Goal: Task Accomplishment & Management: Manage account settings

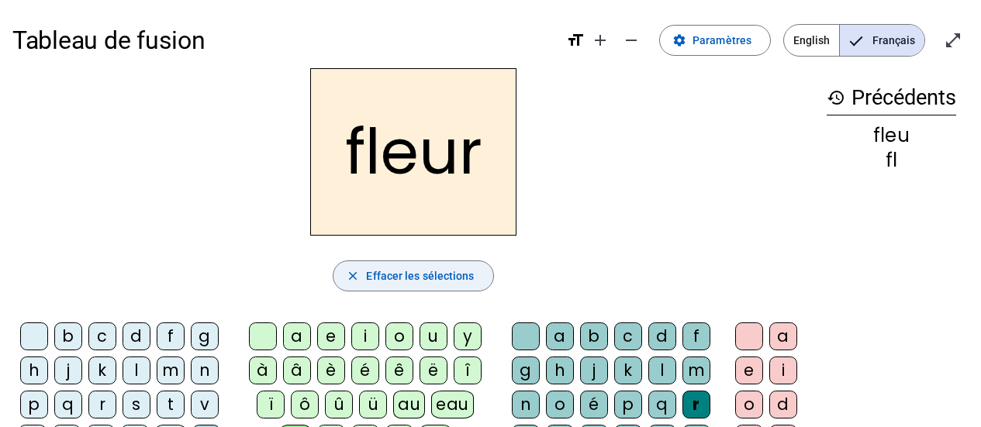
click at [440, 276] on span "Effacer les sélections" at bounding box center [420, 276] width 108 height 19
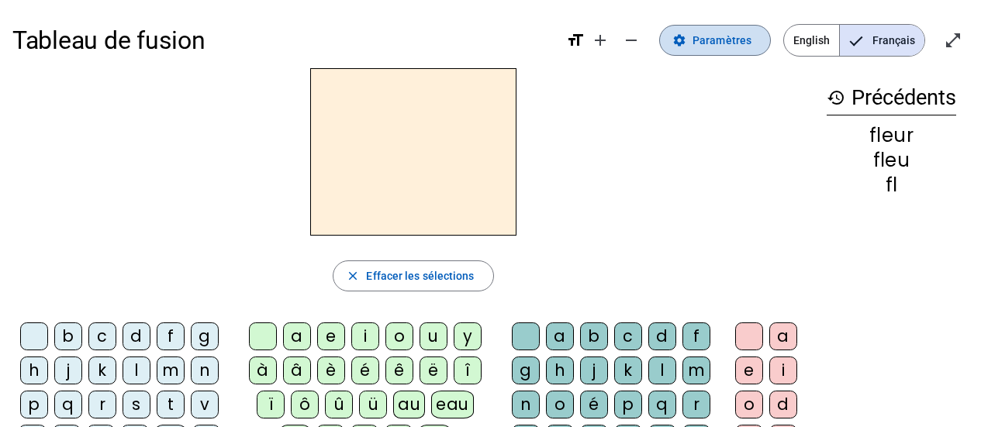
click at [745, 47] on span "Paramètres" at bounding box center [721, 40] width 59 height 19
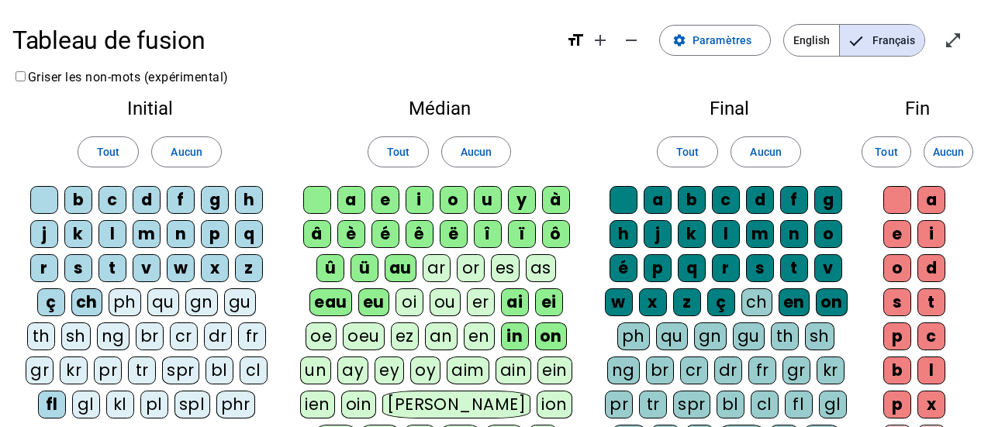
click at [490, 235] on div "î" at bounding box center [488, 234] width 28 height 28
click at [518, 234] on div "ï" at bounding box center [522, 234] width 28 height 28
click at [558, 234] on div "ô" at bounding box center [556, 234] width 28 height 28
click at [329, 267] on div "û" at bounding box center [330, 268] width 28 height 28
click at [367, 266] on div "ü" at bounding box center [364, 268] width 28 height 28
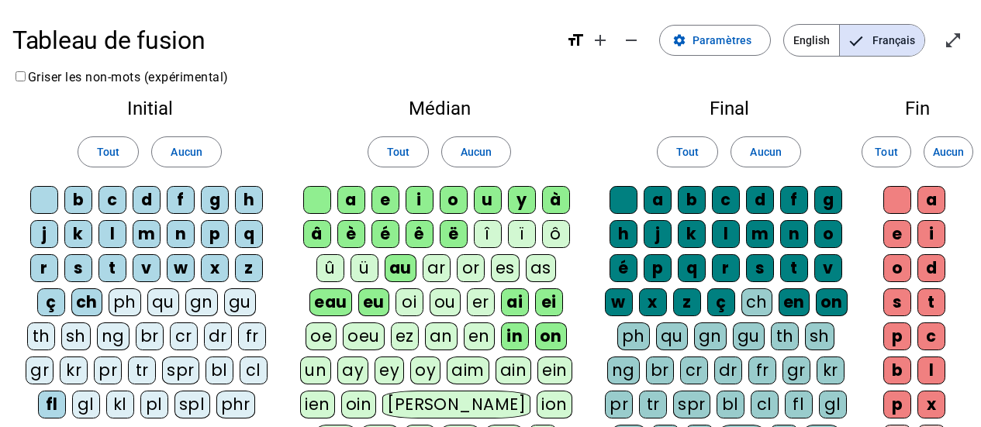
click at [507, 276] on div "es" at bounding box center [505, 268] width 29 height 28
click at [409, 302] on div "oi" at bounding box center [409, 302] width 28 height 28
click at [443, 302] on div "ou" at bounding box center [445, 302] width 31 height 28
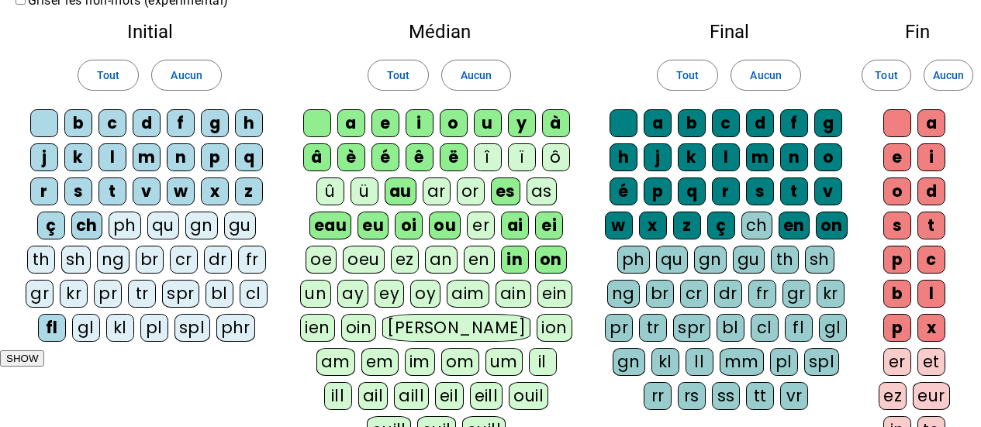
scroll to position [78, 0]
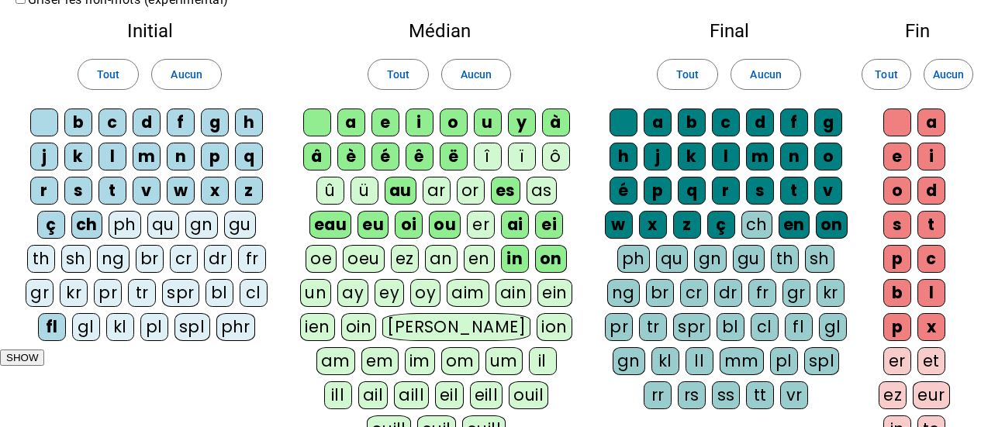
click at [443, 258] on div "an" at bounding box center [441, 259] width 33 height 28
click at [470, 262] on div "en" at bounding box center [478, 259] width 31 height 28
click at [402, 264] on div "ez" at bounding box center [405, 259] width 28 height 28
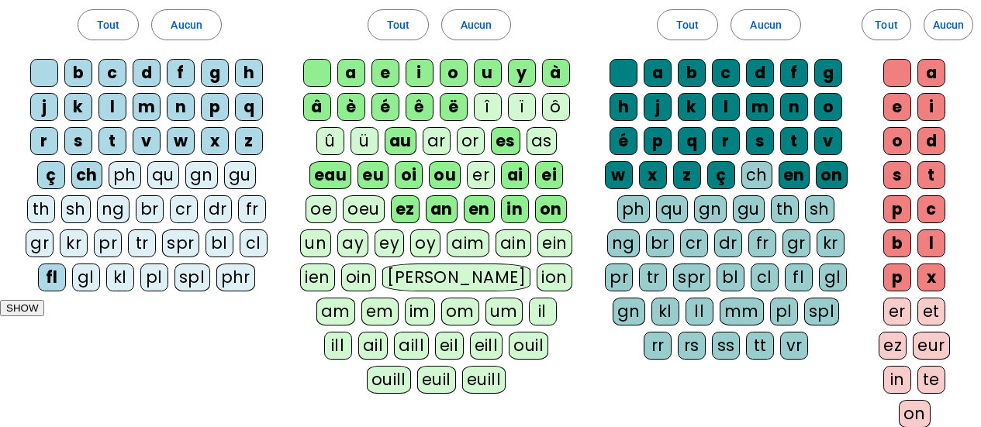
scroll to position [155, 0]
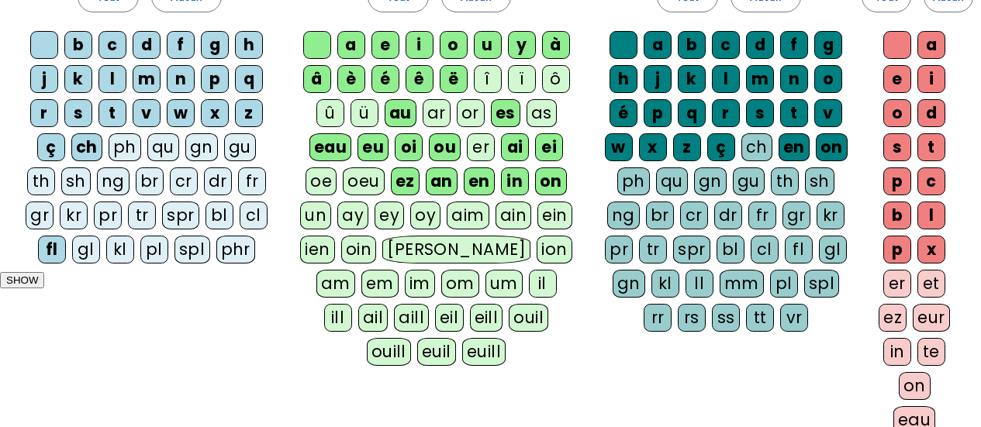
click at [706, 284] on div "ll" at bounding box center [699, 284] width 28 height 28
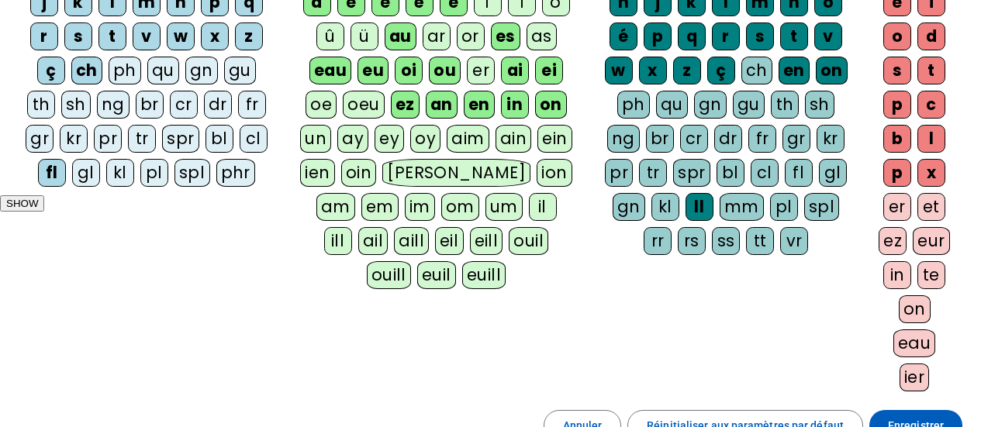
scroll to position [233, 0]
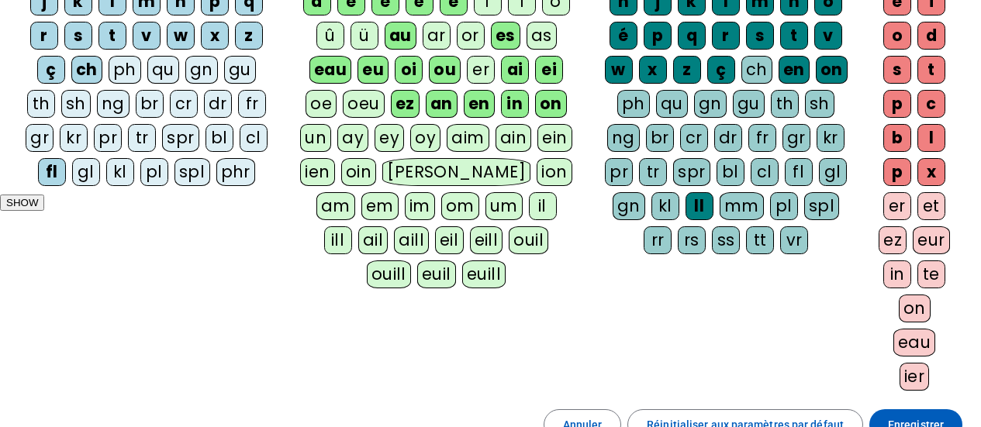
click at [889, 243] on div "ez" at bounding box center [892, 240] width 28 height 28
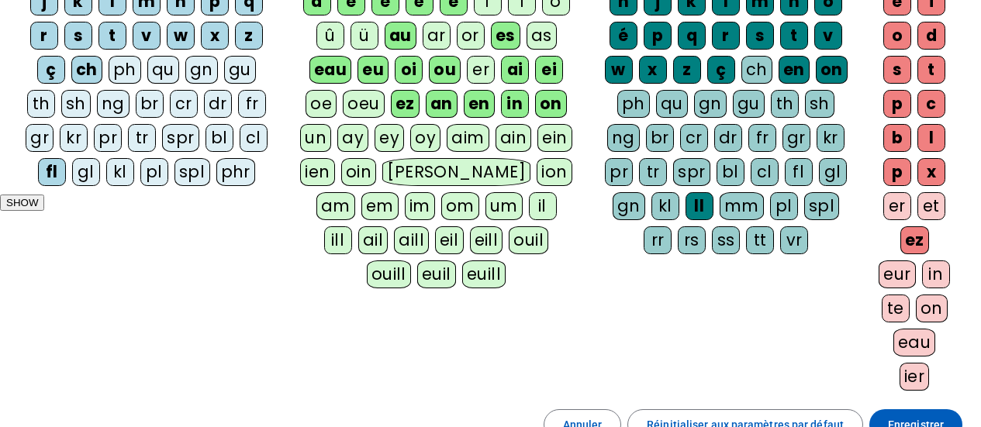
click at [890, 208] on div "er" at bounding box center [897, 206] width 28 height 28
click at [916, 261] on div "eur" at bounding box center [896, 275] width 37 height 28
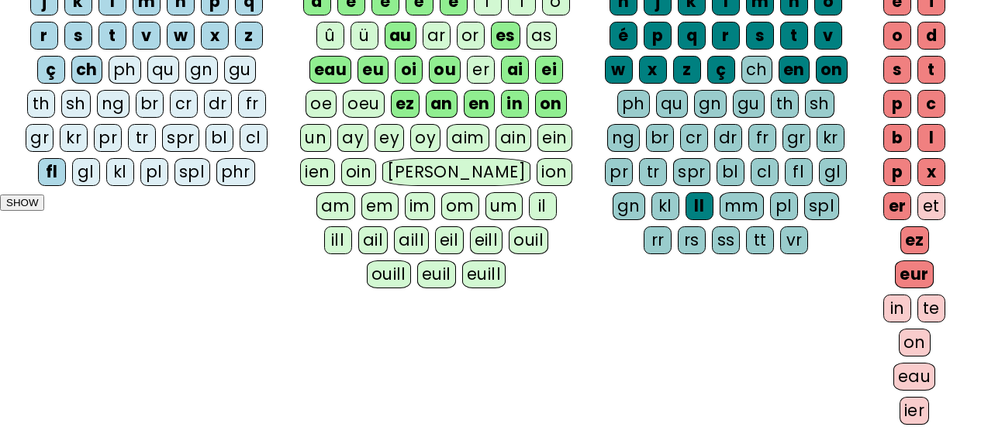
click at [916, 375] on div "eau" at bounding box center [914, 377] width 43 height 28
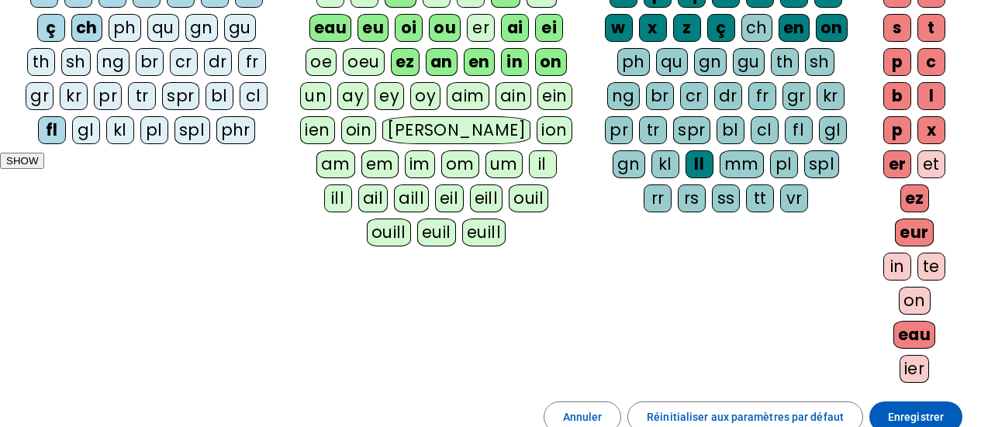
scroll to position [310, 0]
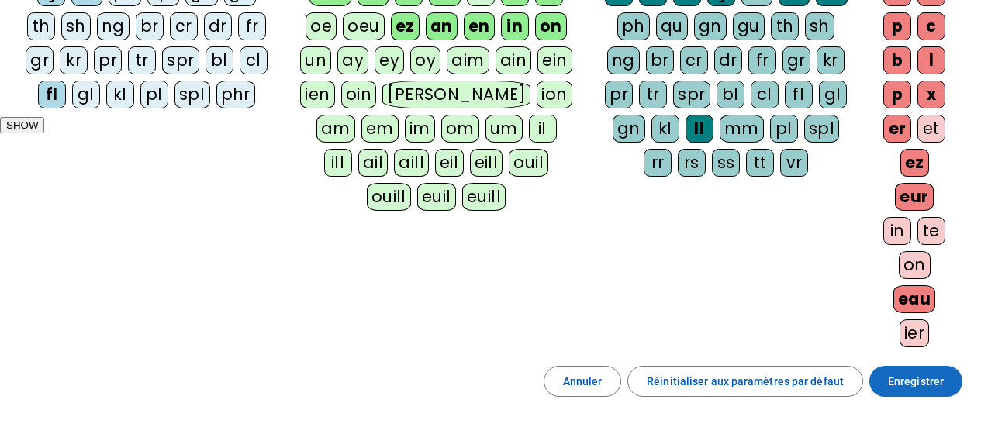
click at [916, 388] on span "Enregistrer" at bounding box center [916, 381] width 56 height 19
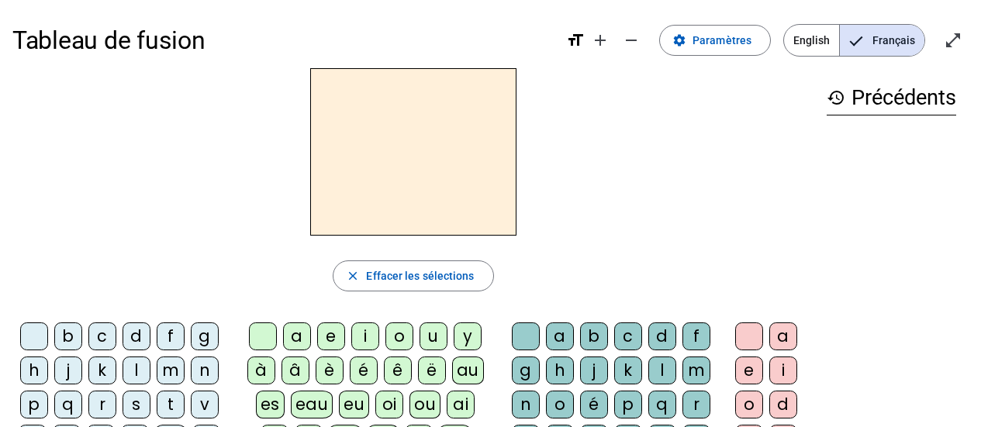
scroll to position [155, 0]
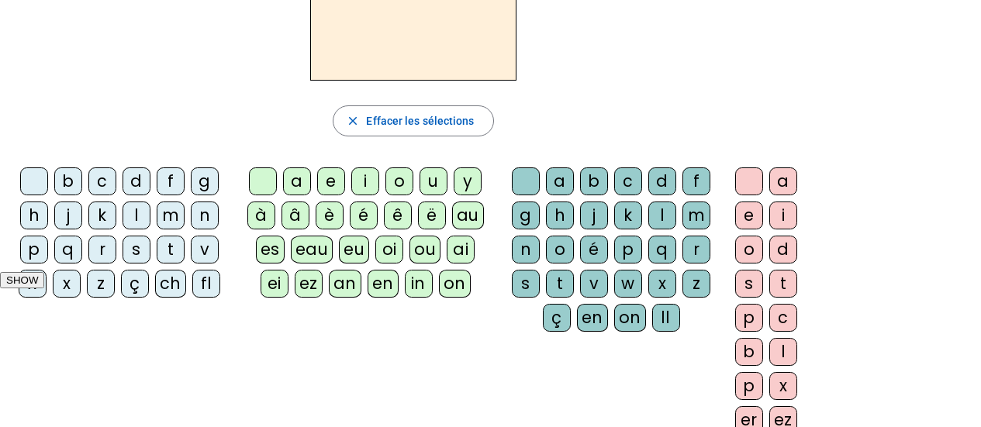
click at [200, 281] on div "fl" at bounding box center [206, 284] width 28 height 28
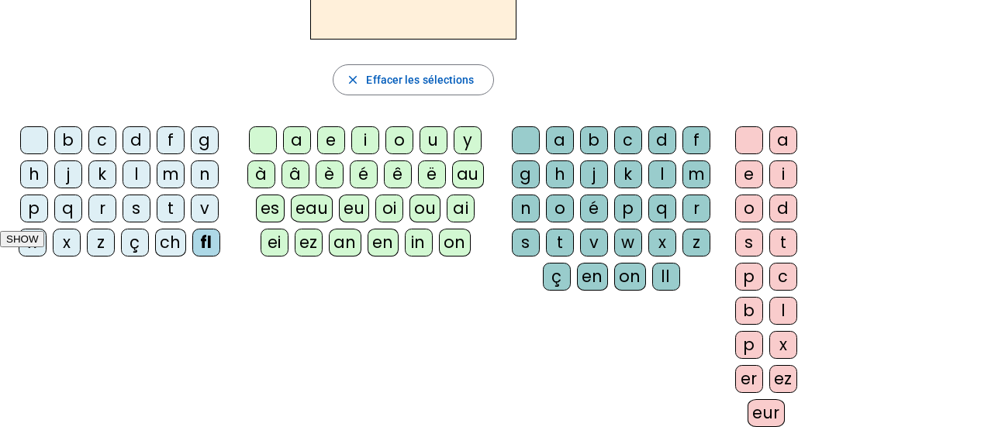
scroll to position [233, 0]
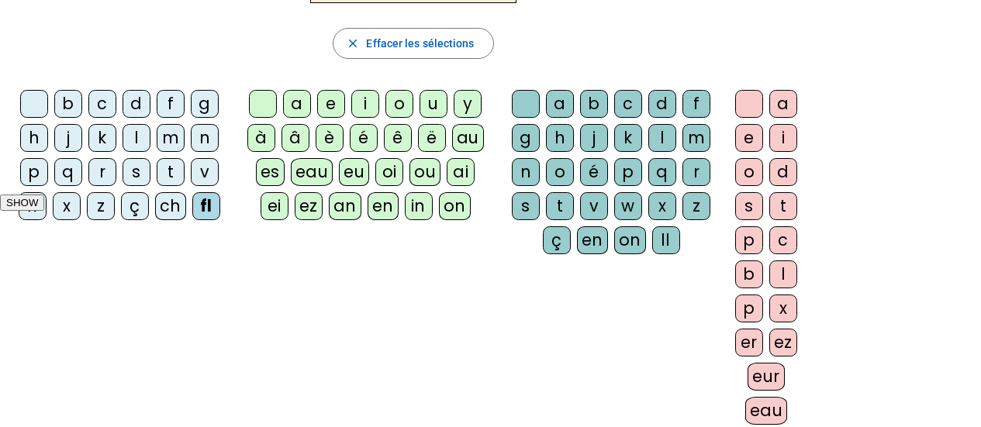
click at [751, 378] on div "eur" at bounding box center [765, 377] width 37 height 28
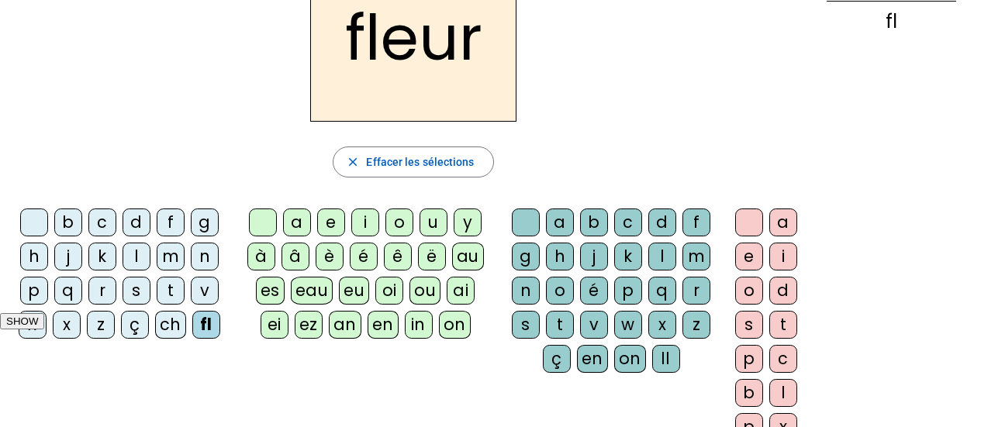
scroll to position [78, 0]
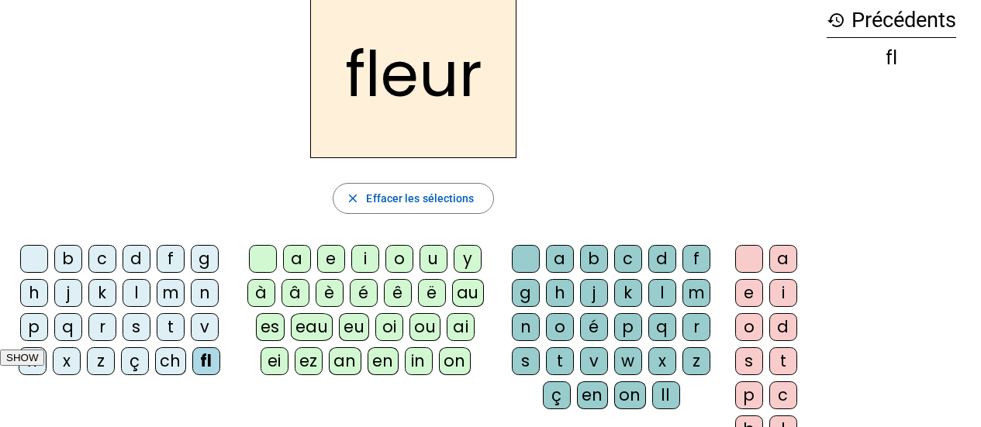
click at [164, 364] on div "ch" at bounding box center [170, 361] width 31 height 28
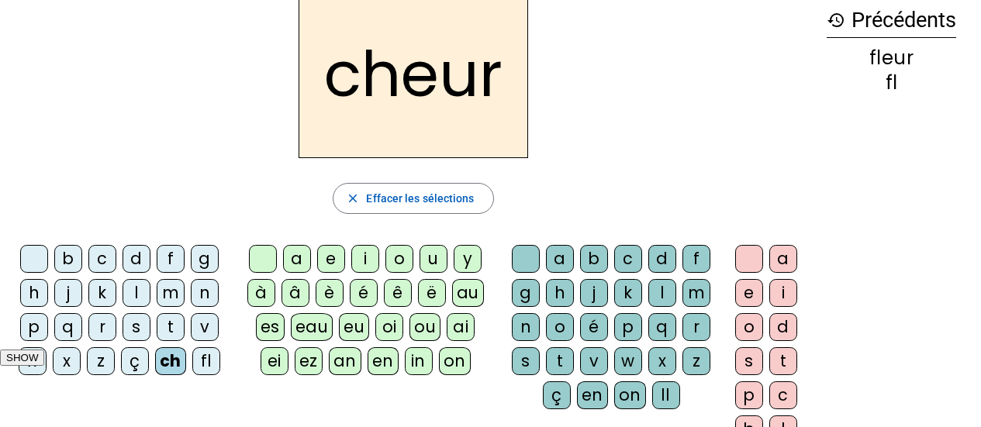
click at [160, 333] on div "t" at bounding box center [171, 327] width 28 height 28
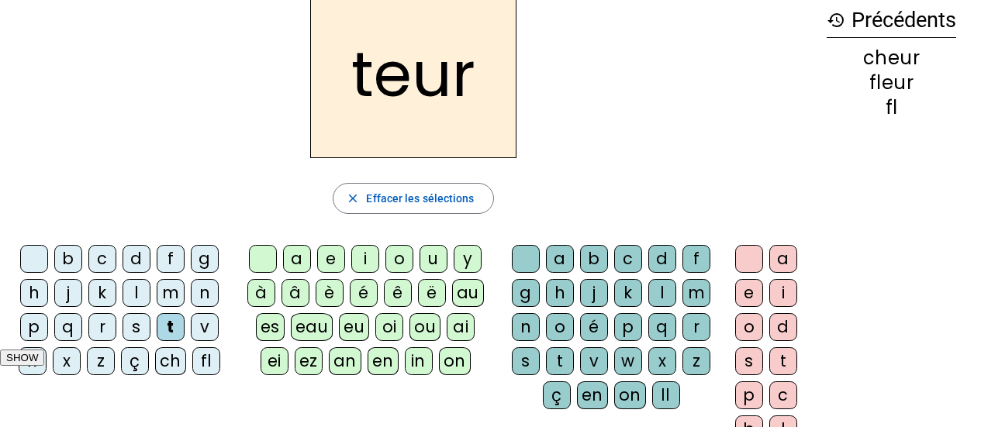
click at [141, 329] on div "s" at bounding box center [137, 327] width 28 height 28
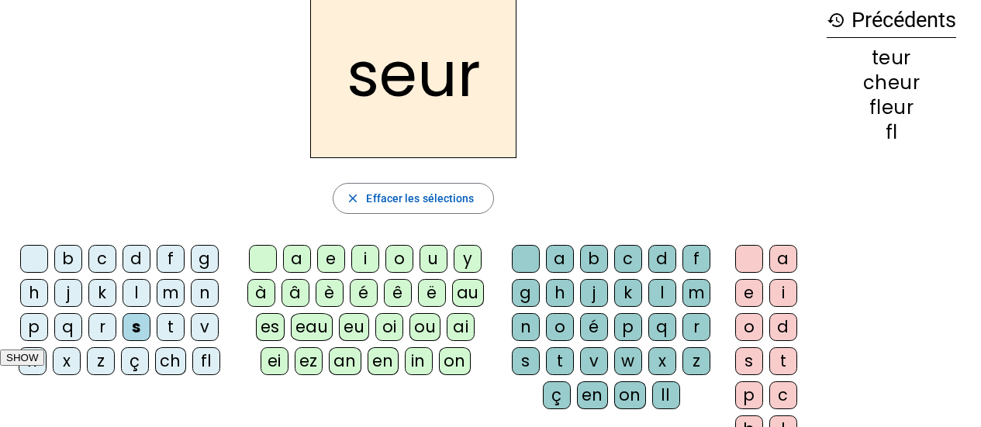
click at [106, 329] on div "r" at bounding box center [102, 327] width 28 height 28
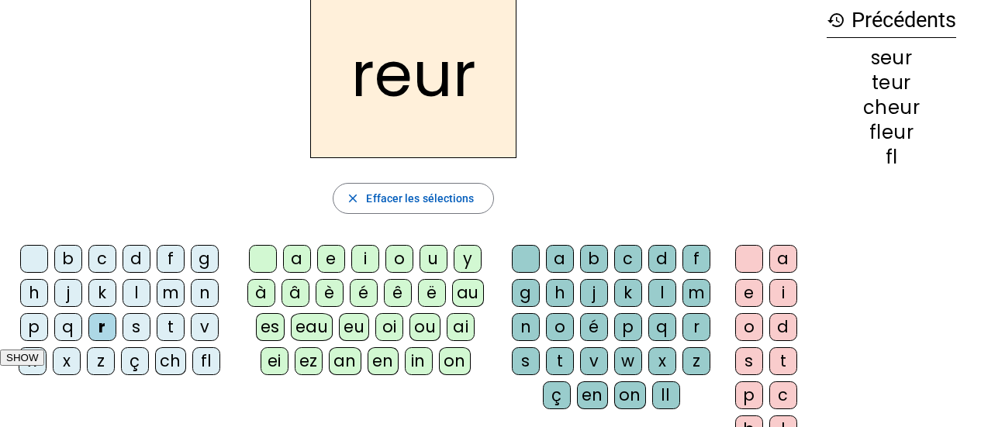
click at [203, 355] on div "fl" at bounding box center [206, 361] width 28 height 28
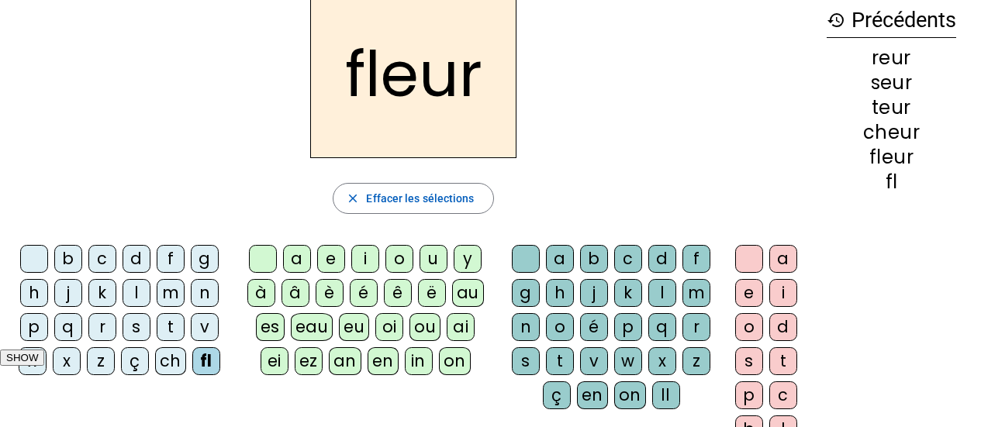
click at [42, 265] on div at bounding box center [34, 259] width 28 height 28
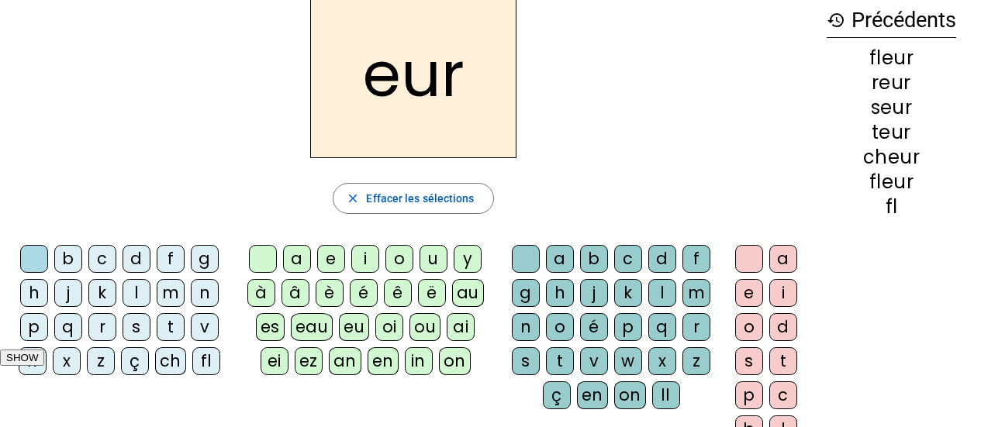
click at [261, 256] on div at bounding box center [263, 259] width 28 height 28
click at [523, 267] on div at bounding box center [526, 259] width 28 height 28
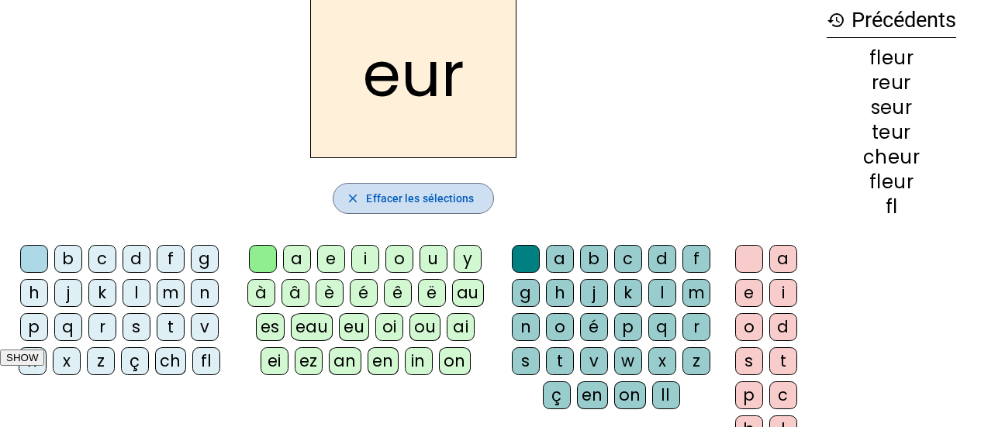
click at [447, 200] on span "Effacer les sélections" at bounding box center [420, 198] width 108 height 19
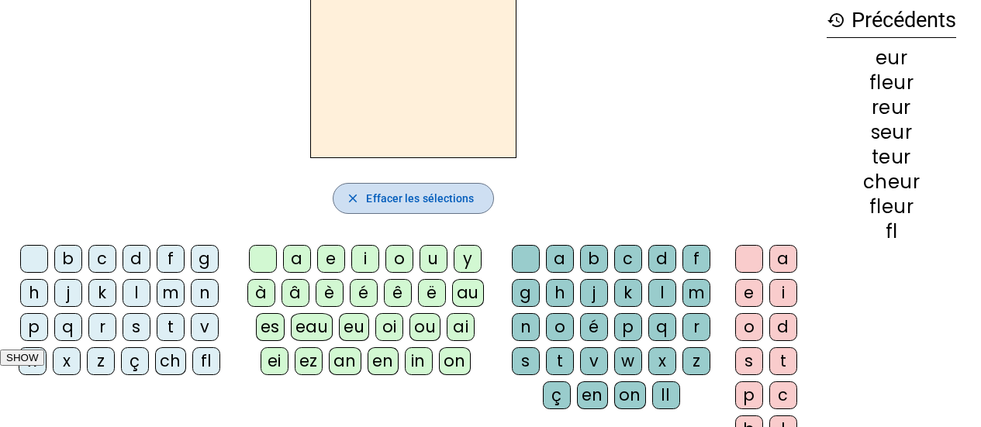
click at [457, 206] on span "Effacer les sélections" at bounding box center [420, 198] width 108 height 19
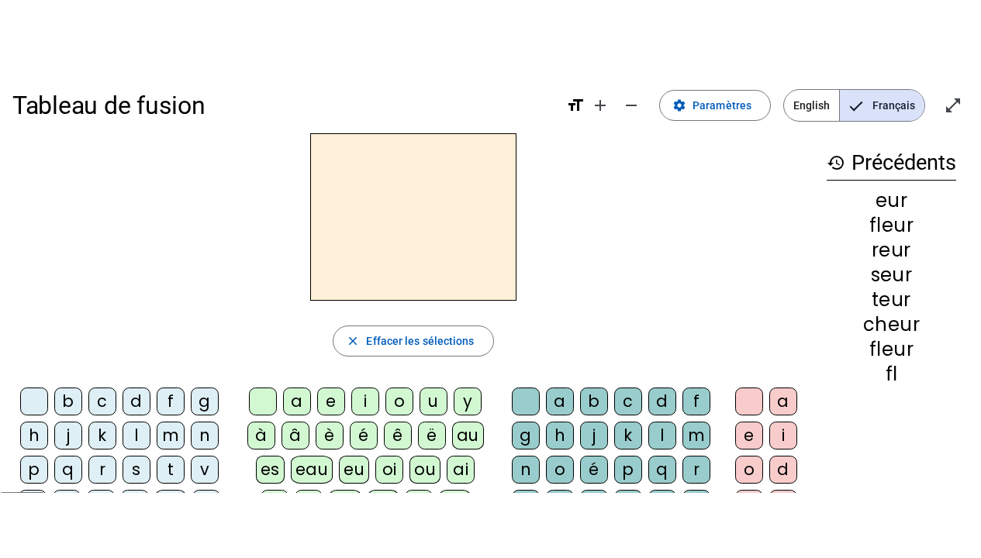
scroll to position [0, 0]
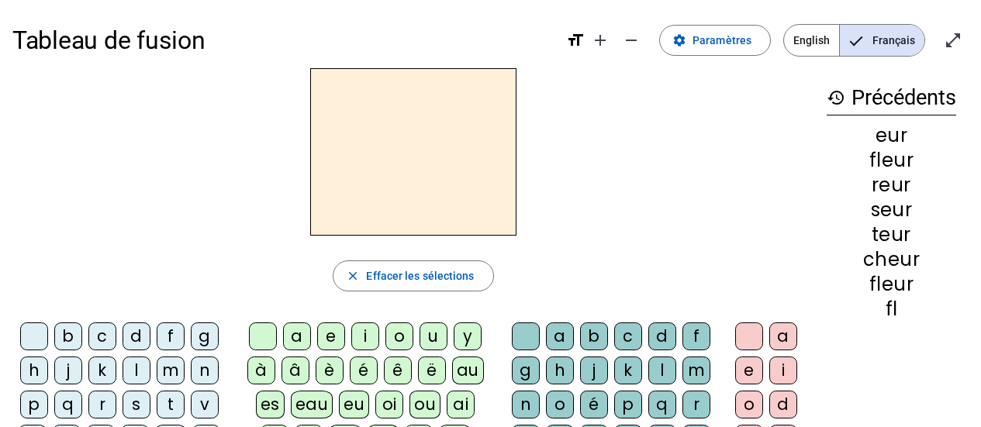
drag, startPoint x: 948, startPoint y: 38, endPoint x: 948, endPoint y: 132, distance: 93.8
click at [948, 38] on mat-icon "open_in_full" at bounding box center [953, 40] width 19 height 19
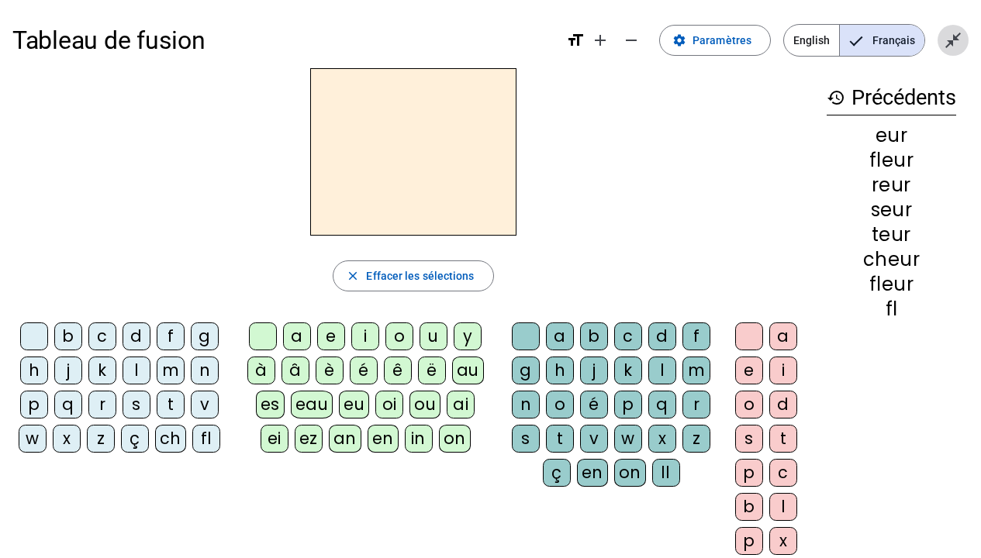
click at [949, 37] on mat-icon "close_fullscreen" at bounding box center [953, 40] width 19 height 19
